Goal: Communication & Community: Participate in discussion

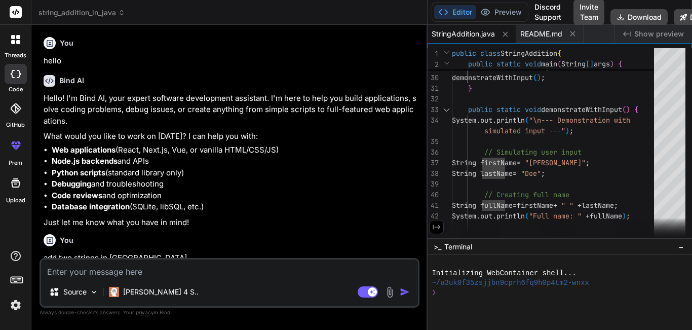
scroll to position [383, 0]
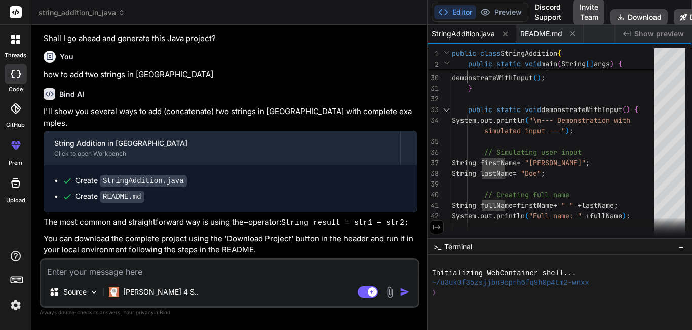
click at [64, 275] on textarea at bounding box center [229, 268] width 377 height 18
paste textarea "2e2d"
type textarea "2e2d"
type textarea "x"
type textarea "2e2d"
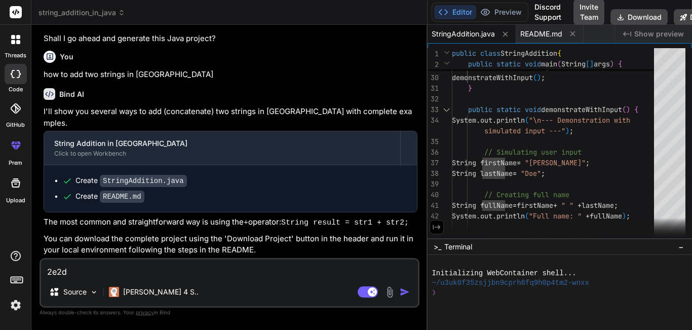
type textarea "x"
type textarea "2e2d m"
type textarea "x"
type textarea "2e2d me"
type textarea "x"
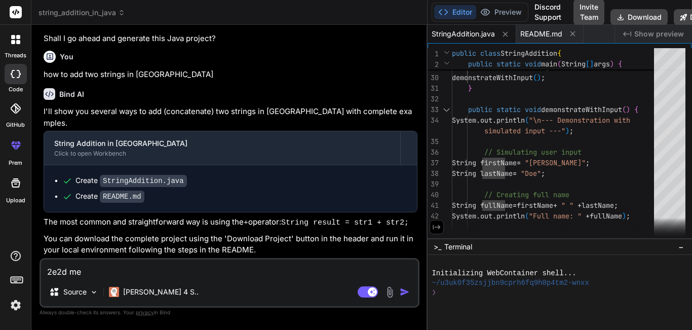
type textarea "2e2d mea"
type textarea "x"
type textarea "2e2d mean"
type textarea "x"
type textarea "2e2d meani"
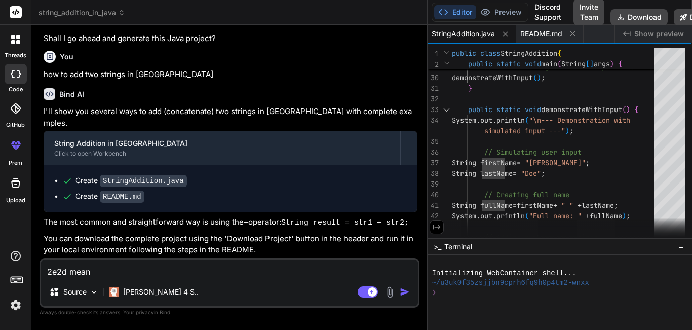
type textarea "x"
type textarea "2e2d meanin"
type textarea "x"
type textarea "2e2d meaning"
type textarea "x"
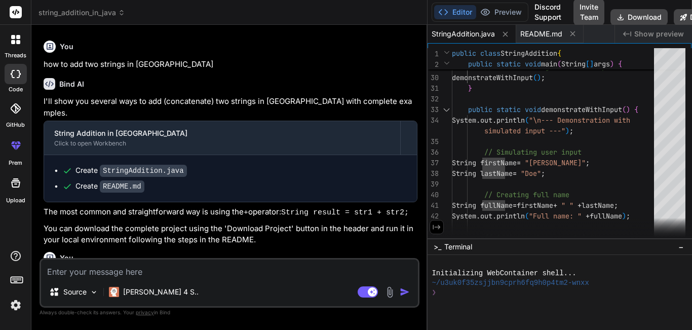
scroll to position [489, 0]
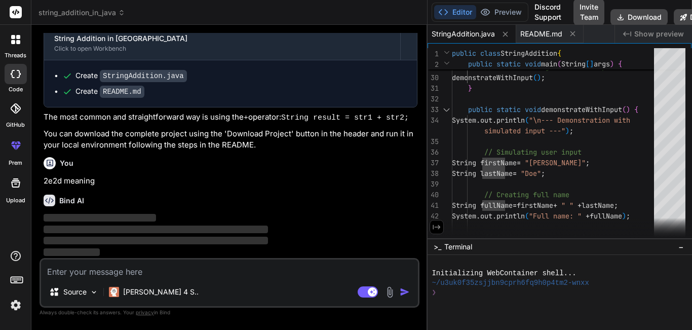
click at [17, 44] on div at bounding box center [15, 39] width 21 height 21
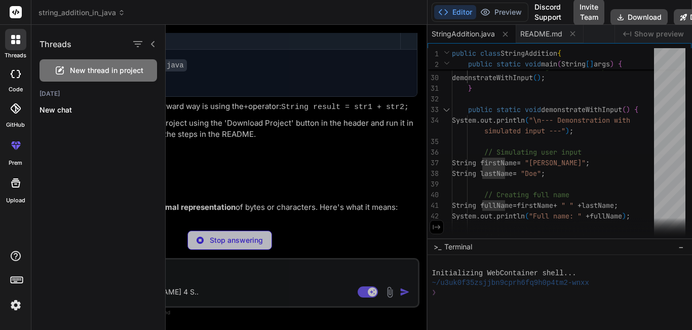
click at [154, 43] on icon at bounding box center [153, 44] width 8 height 8
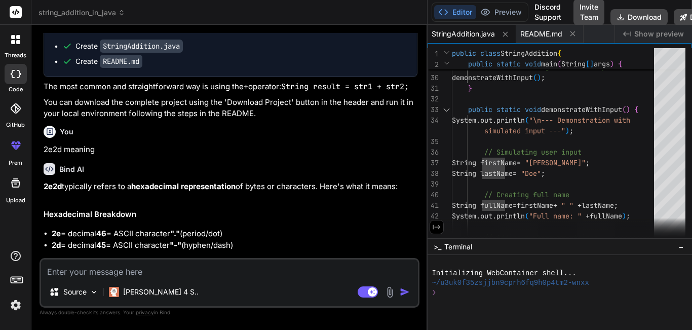
scroll to position [425, 0]
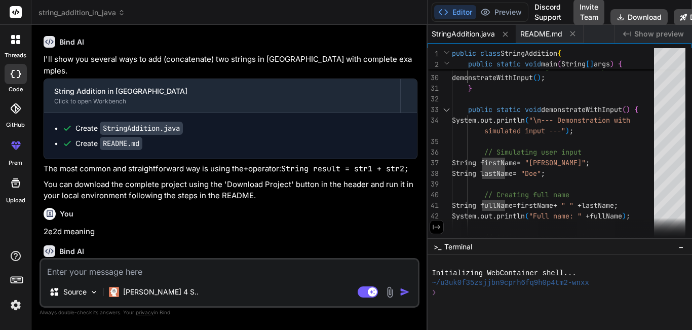
click at [10, 78] on div at bounding box center [16, 74] width 22 height 20
click at [14, 46] on div at bounding box center [15, 39] width 21 height 21
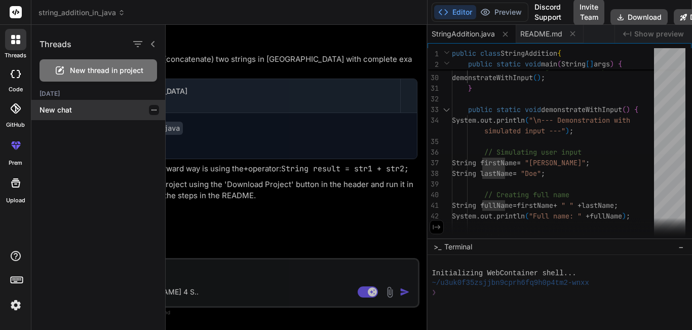
click at [151, 109] on icon "button" at bounding box center [154, 110] width 6 height 6
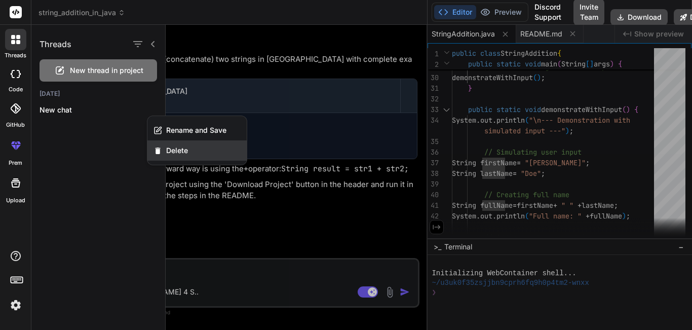
click at [174, 154] on span "Delete" at bounding box center [177, 150] width 22 height 10
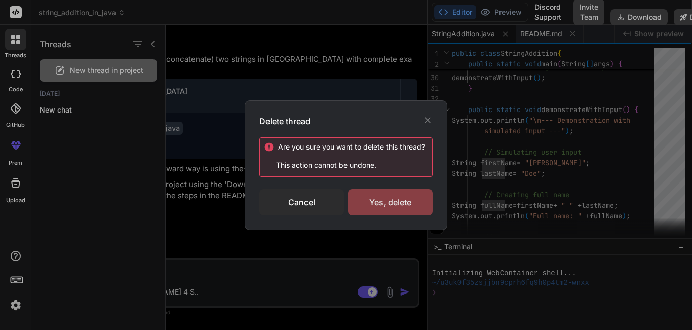
click at [383, 202] on div "Yes, delete" at bounding box center [390, 202] width 85 height 26
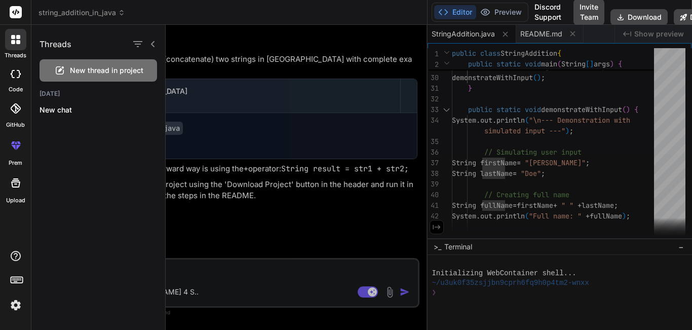
click at [107, 75] on div "New thread in project" at bounding box center [99, 70] width 118 height 22
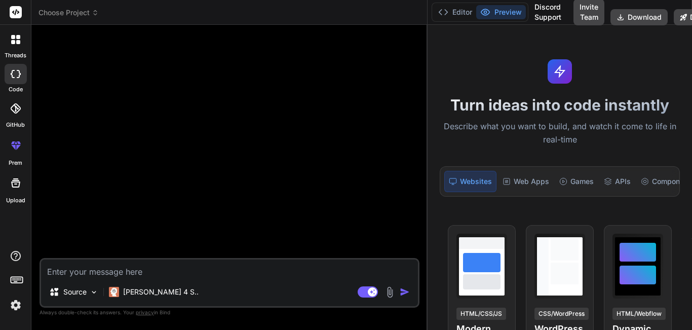
type textarea "x"
click at [16, 43] on icon at bounding box center [15, 39] width 9 height 9
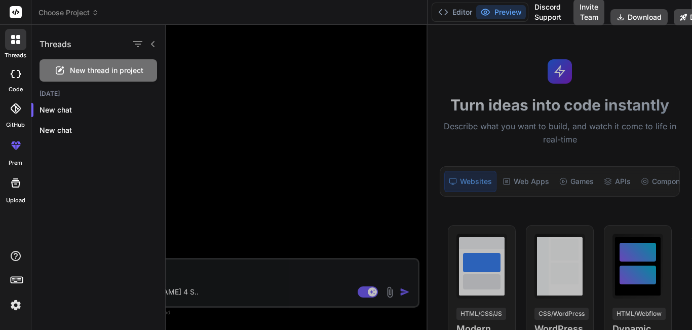
scroll to position [19, 0]
click at [150, 127] on div at bounding box center [154, 130] width 10 height 10
click at [151, 132] on icon "button" at bounding box center [154, 130] width 6 height 6
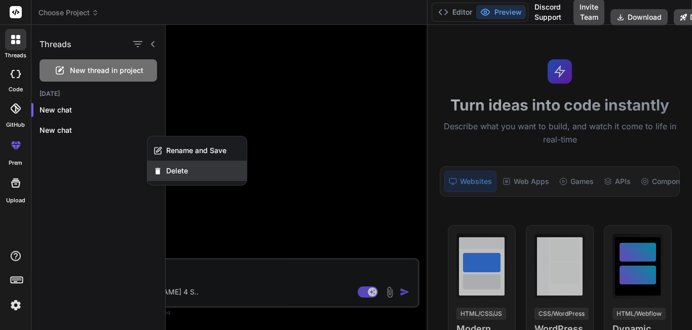
click at [169, 171] on span "Delete" at bounding box center [177, 171] width 22 height 10
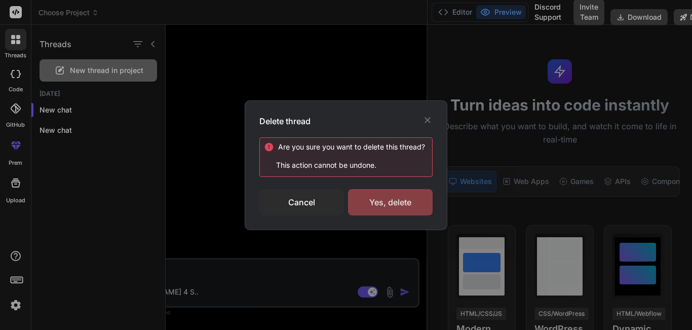
click at [416, 206] on div "Yes, delete" at bounding box center [390, 202] width 85 height 26
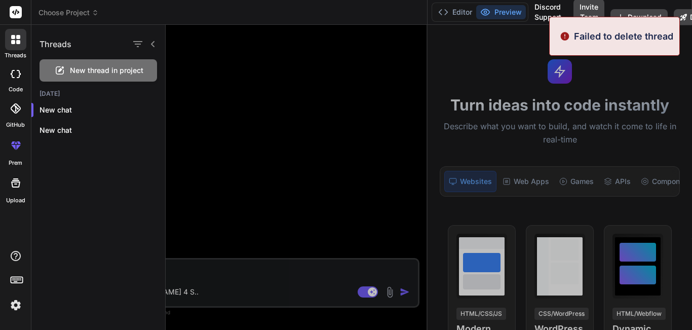
click at [280, 149] on div at bounding box center [429, 177] width 526 height 305
